Goal: Navigation & Orientation: Find specific page/section

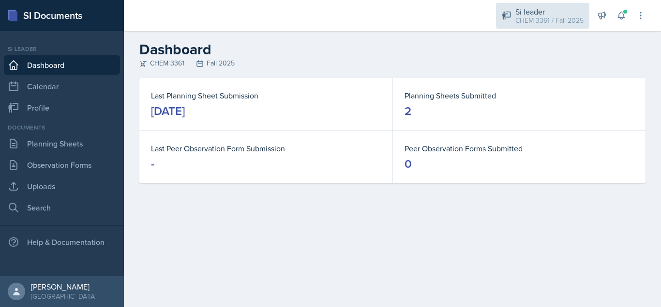
click at [545, 24] on div "CHEM 3361 / Fall 2025" at bounding box center [550, 20] width 68 height 10
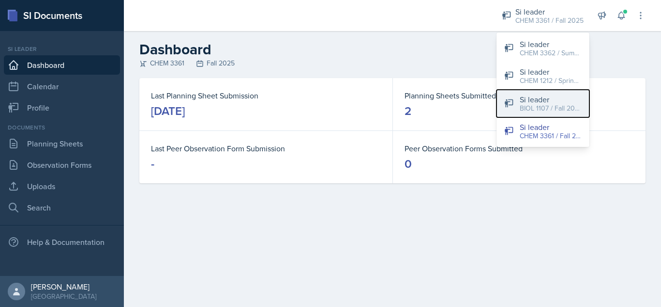
click at [538, 103] on div "BIOL 1107 / Fall 2025" at bounding box center [551, 108] width 62 height 10
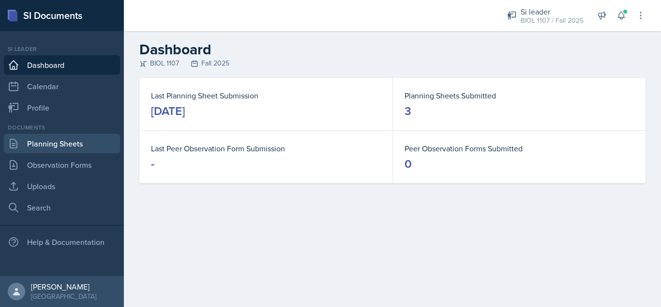
click at [75, 142] on link "Planning Sheets" at bounding box center [62, 143] width 116 height 19
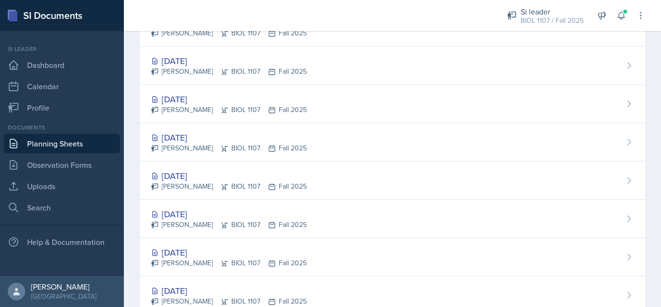
scroll to position [847, 0]
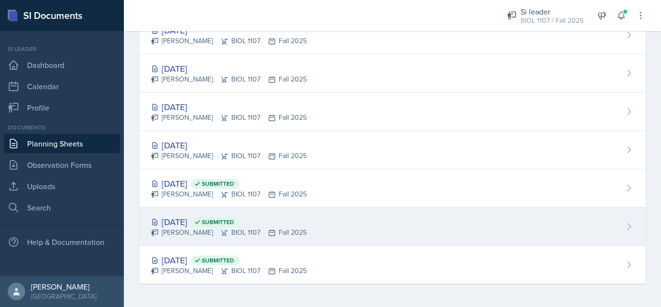
click at [348, 232] on div "[DATE] Submitted [PERSON_NAME] BIOL 1107 Fall 2025" at bounding box center [392, 226] width 507 height 38
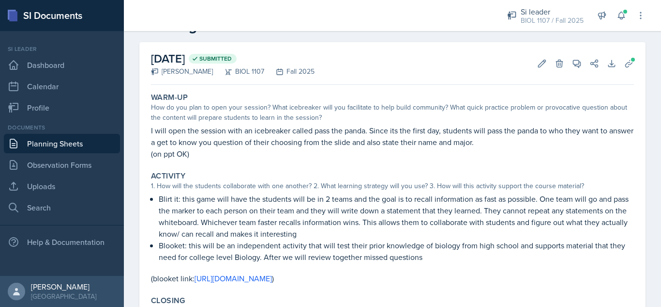
scroll to position [27, 0]
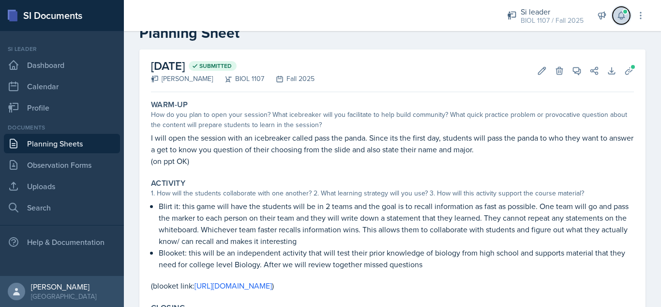
click at [623, 21] on button at bounding box center [621, 15] width 17 height 17
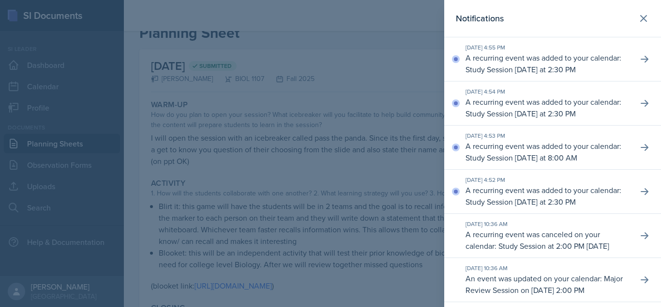
click at [486, 191] on p "A recurring event was added to your calendar: Study Session [DATE] at 2:30 PM" at bounding box center [548, 195] width 165 height 23
click at [641, 193] on icon at bounding box center [645, 191] width 8 height 7
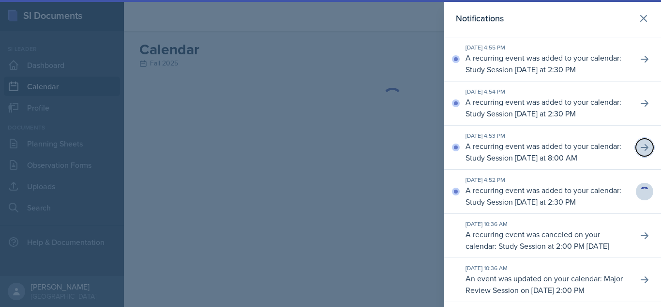
click at [640, 150] on icon at bounding box center [645, 147] width 10 height 10
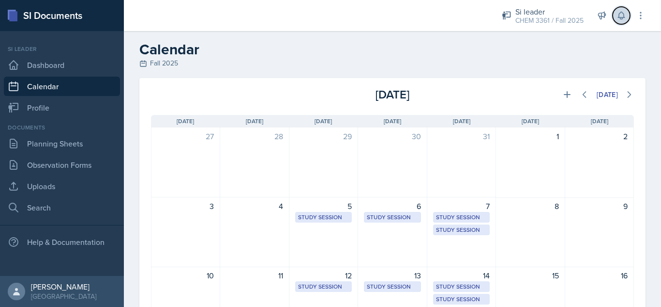
click at [615, 16] on button at bounding box center [621, 15] width 17 height 17
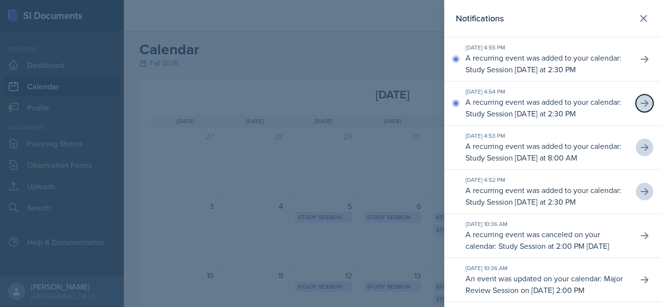
click at [641, 103] on icon at bounding box center [645, 103] width 8 height 7
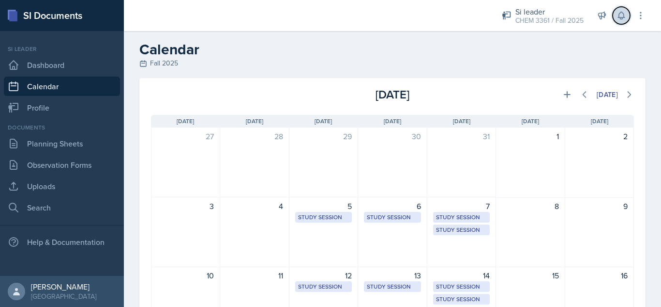
click at [622, 15] on icon at bounding box center [622, 16] width 10 height 10
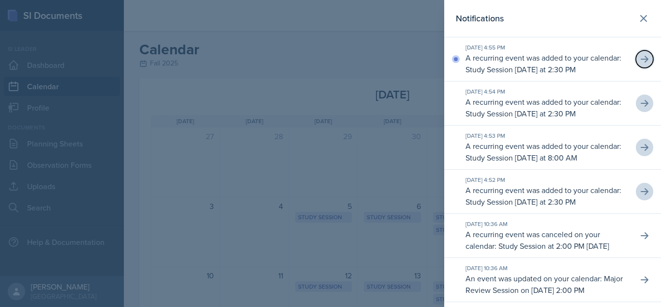
click at [643, 61] on button at bounding box center [644, 58] width 17 height 17
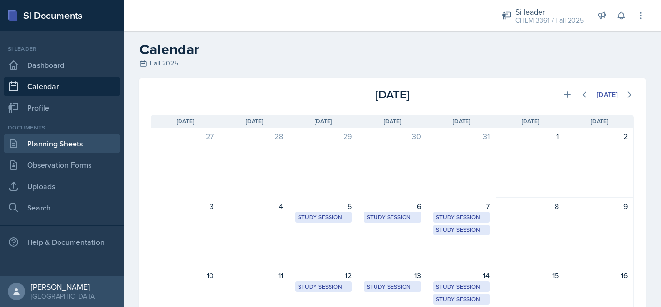
click at [53, 146] on link "Planning Sheets" at bounding box center [62, 143] width 116 height 19
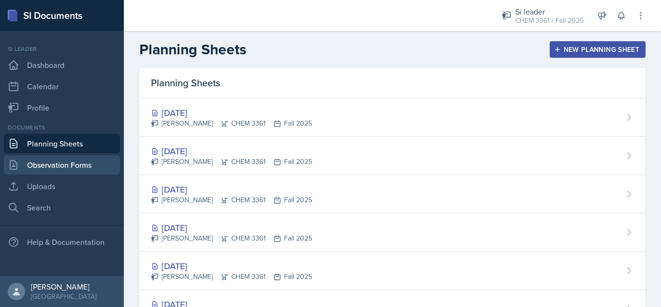
click at [63, 173] on link "Observation Forms" at bounding box center [62, 164] width 116 height 19
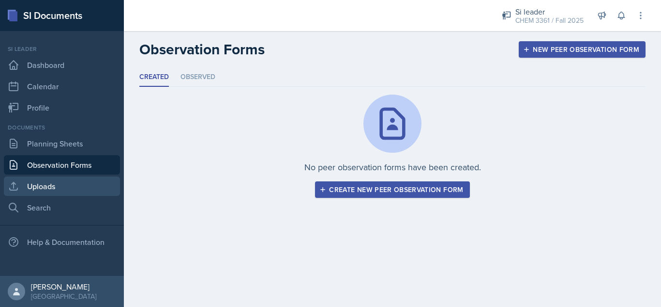
click at [72, 188] on link "Uploads" at bounding box center [62, 185] width 116 height 19
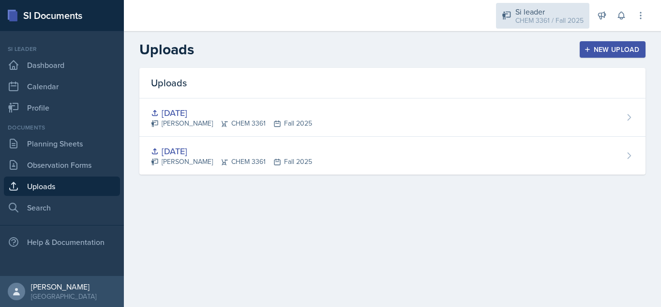
click at [514, 26] on div "Si leader CHEM 3361 / Fall 2025" at bounding box center [542, 16] width 93 height 26
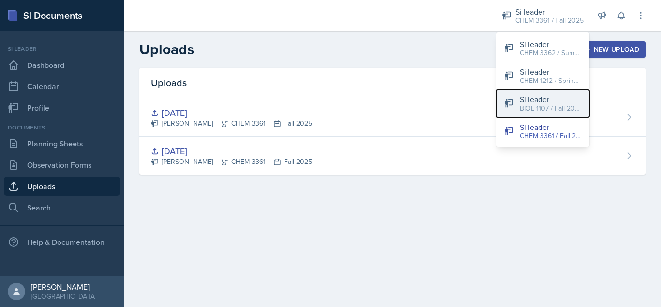
click at [539, 99] on div "Si leader" at bounding box center [551, 99] width 62 height 12
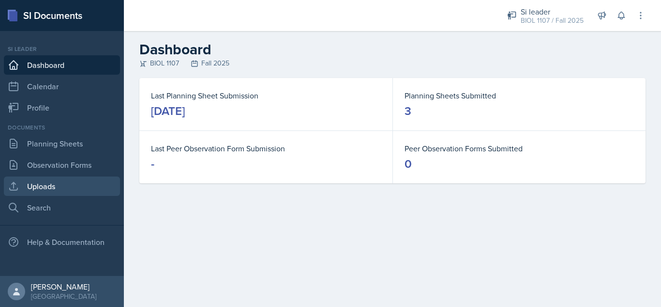
click at [27, 187] on link "Uploads" at bounding box center [62, 185] width 116 height 19
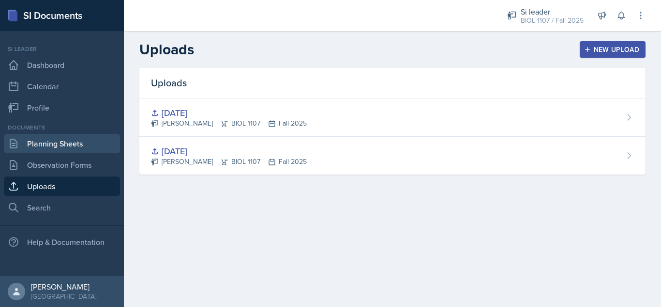
click at [72, 149] on link "Planning Sheets" at bounding box center [62, 143] width 116 height 19
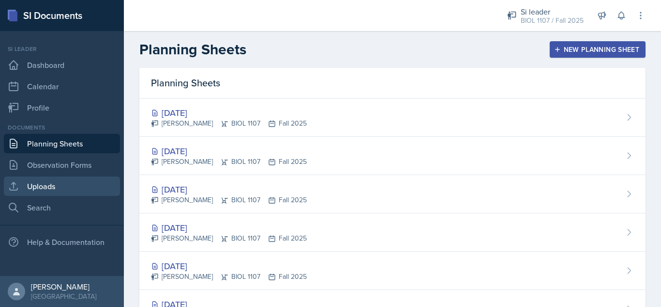
click at [85, 183] on link "Uploads" at bounding box center [62, 185] width 116 height 19
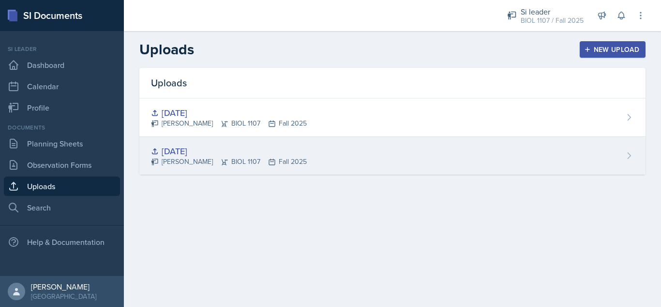
click at [179, 149] on div "[DATE]" at bounding box center [229, 150] width 156 height 13
